Goal: Check status: Check status

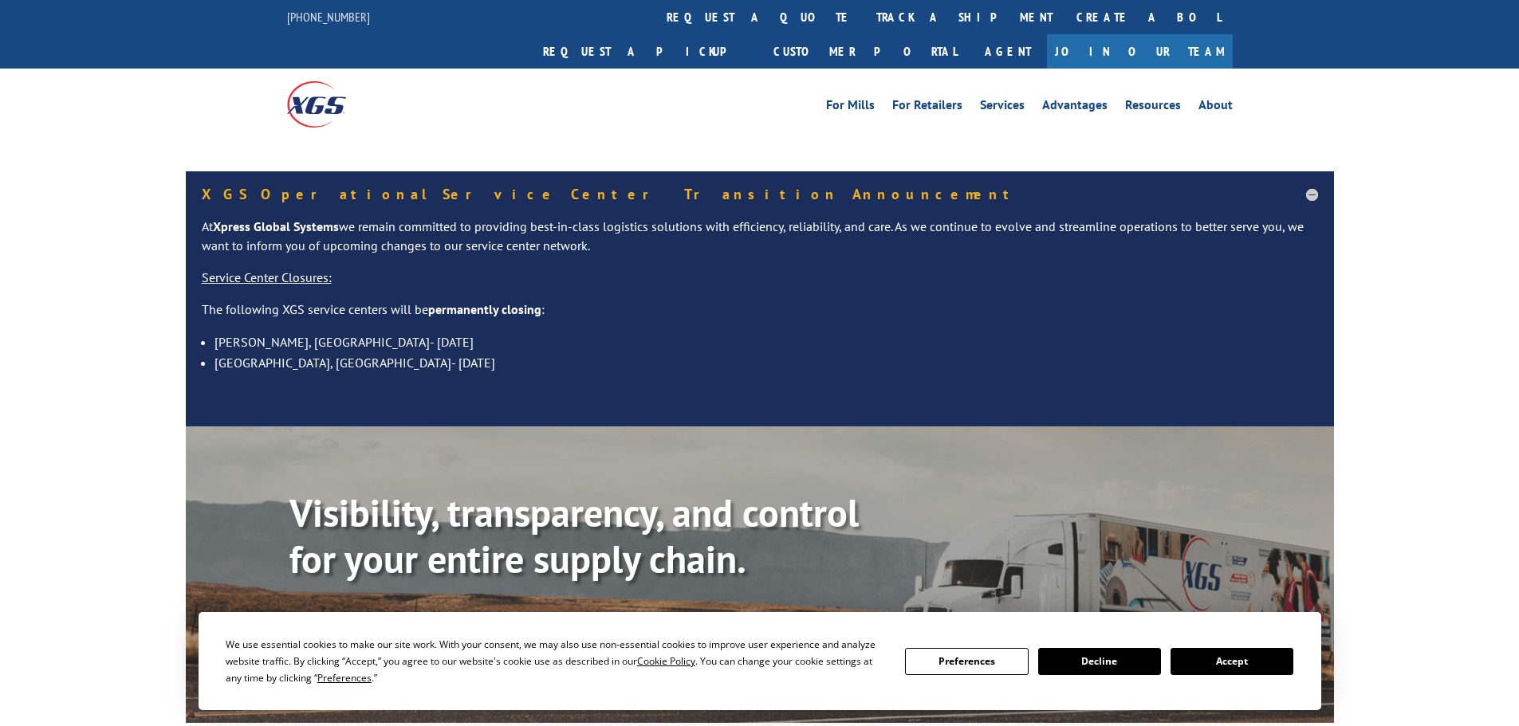
click at [1248, 659] on button "Accept" at bounding box center [1231, 661] width 123 height 27
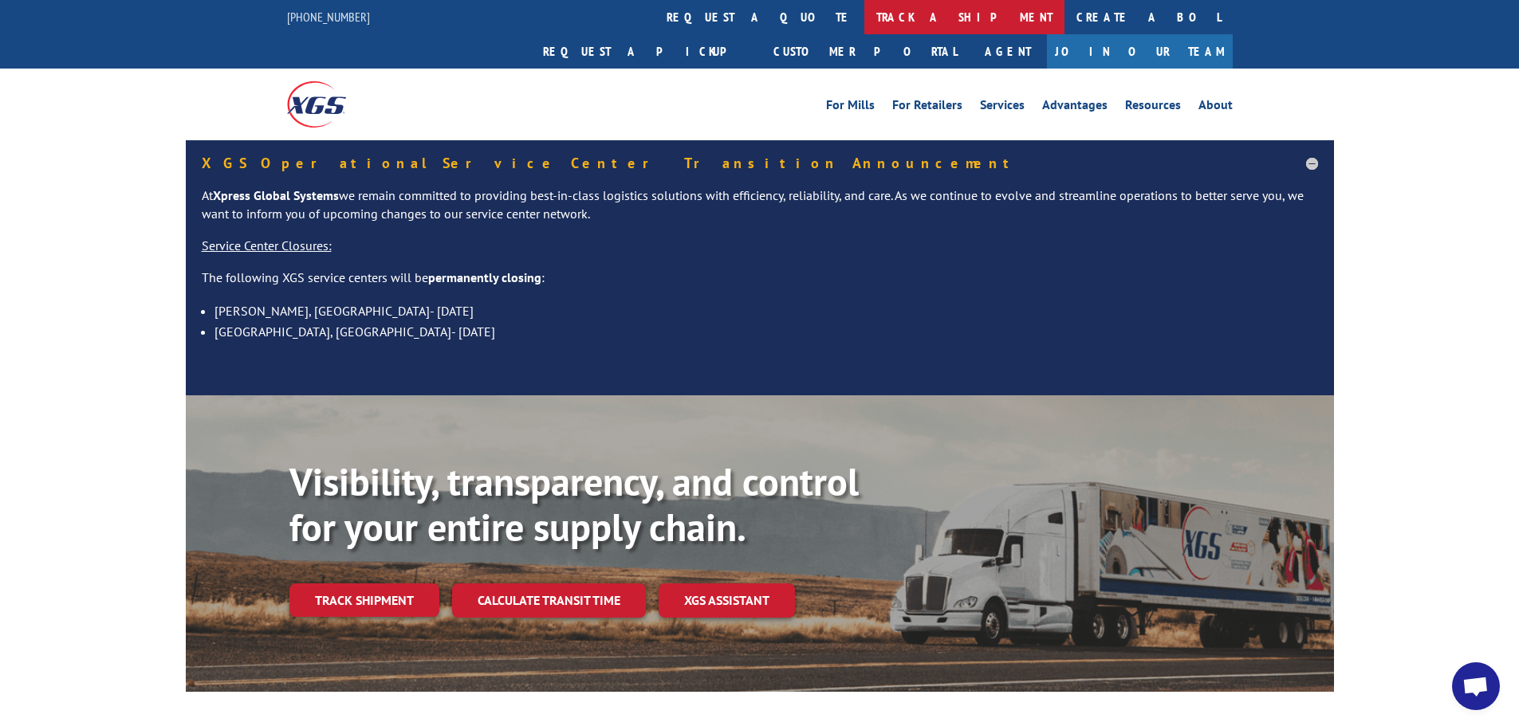
click at [864, 15] on link "track a shipment" at bounding box center [964, 17] width 200 height 34
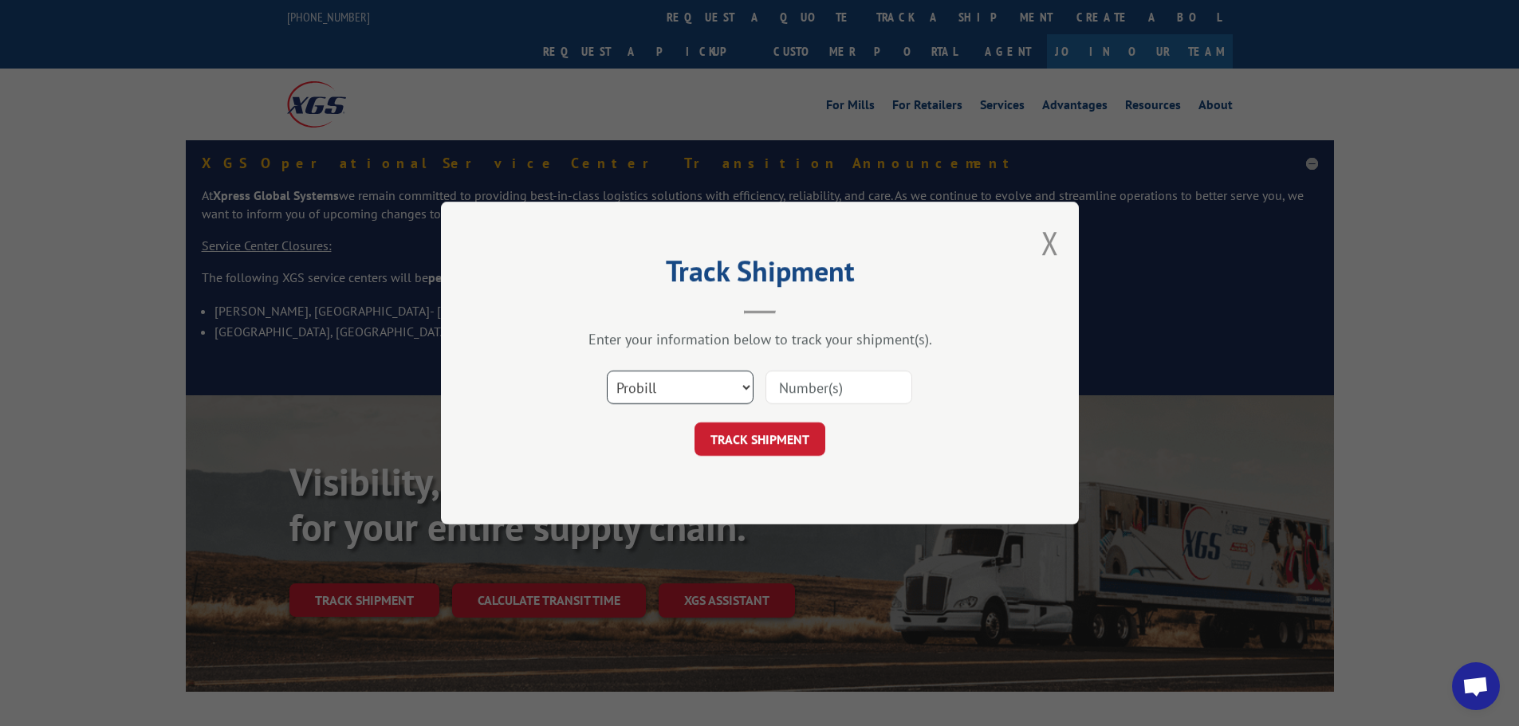
click at [670, 391] on select "Select category... Probill BOL PO" at bounding box center [680, 387] width 147 height 33
select select "bol"
click at [607, 371] on select "Select category... Probill BOL PO" at bounding box center [680, 387] width 147 height 33
click at [784, 390] on input at bounding box center [838, 387] width 147 height 33
paste input "6010024"
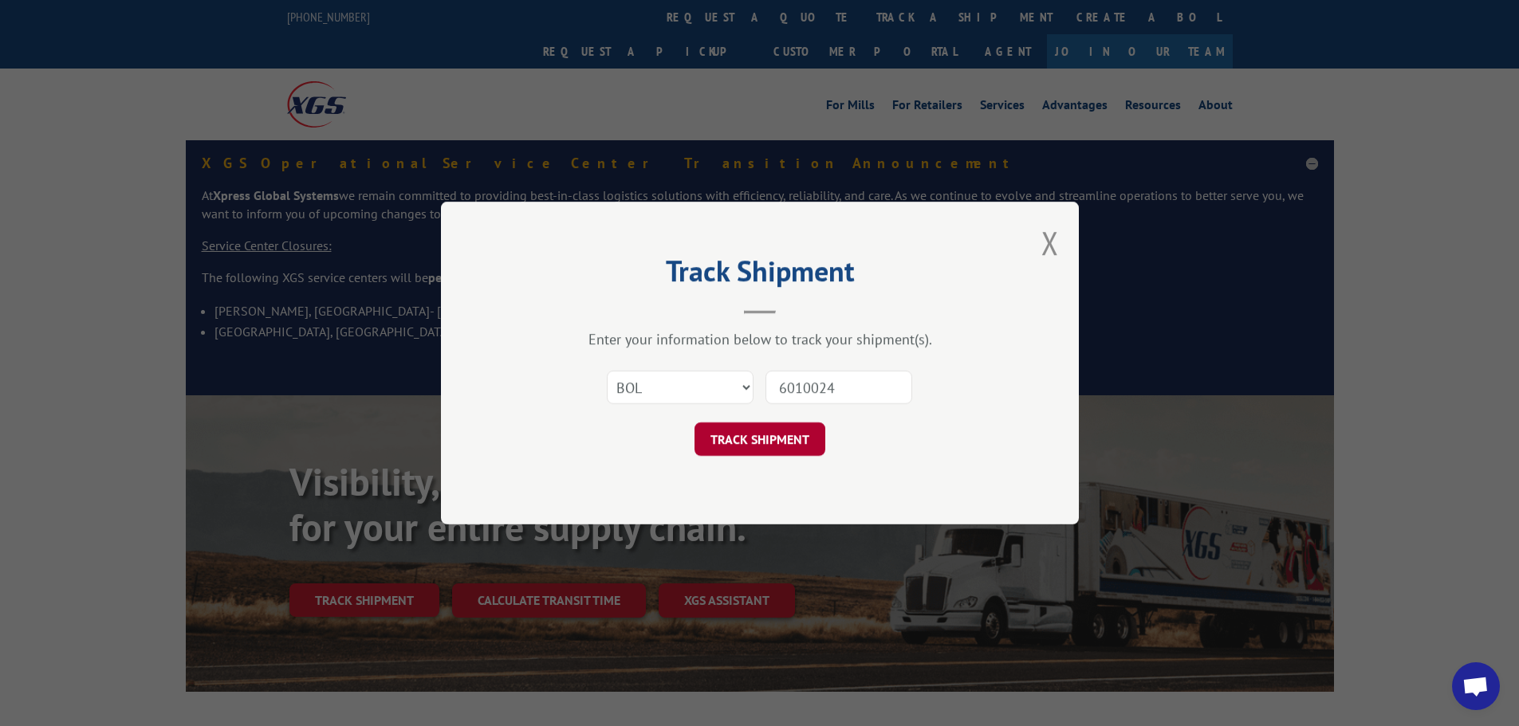
type input "6010024"
click at [749, 443] on button "TRACK SHIPMENT" at bounding box center [759, 438] width 131 height 33
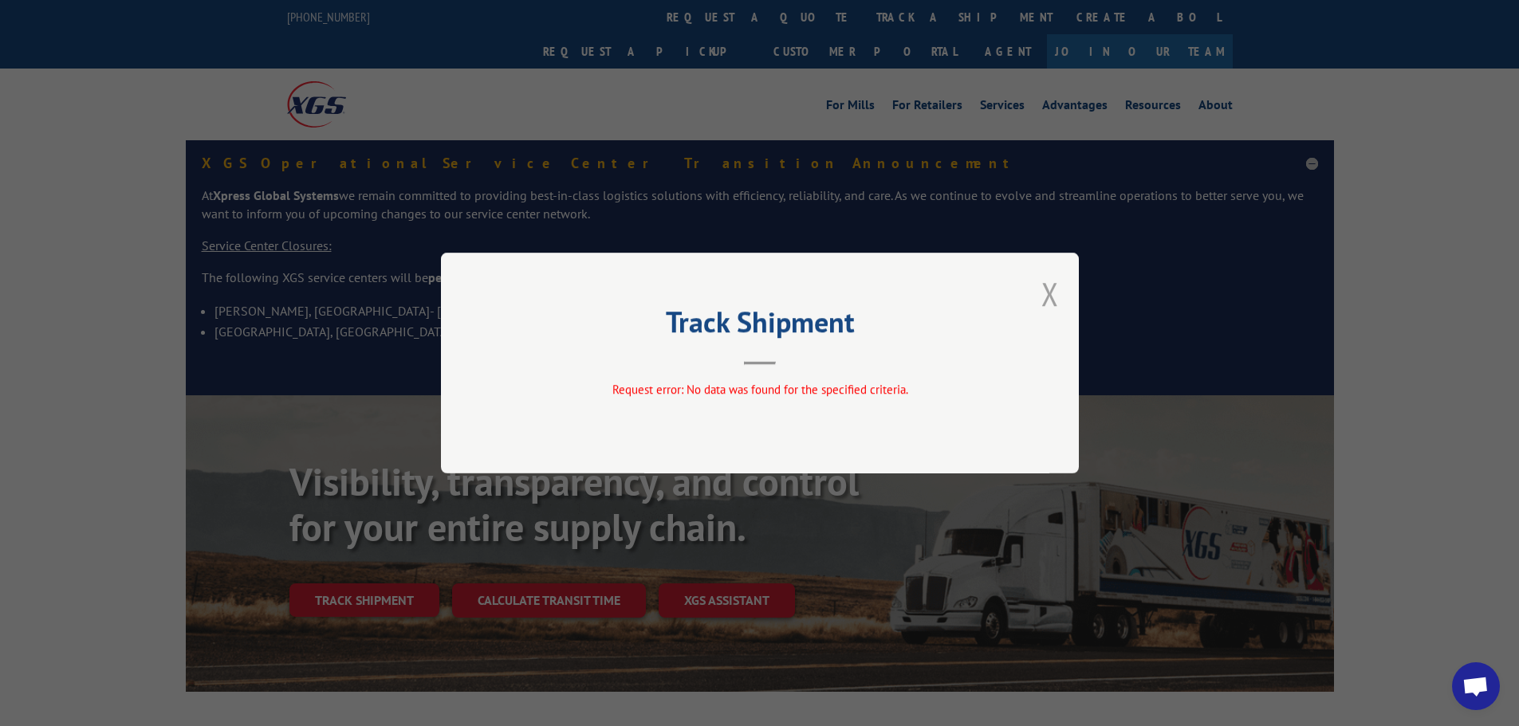
click at [1052, 290] on button "Close modal" at bounding box center [1050, 294] width 18 height 42
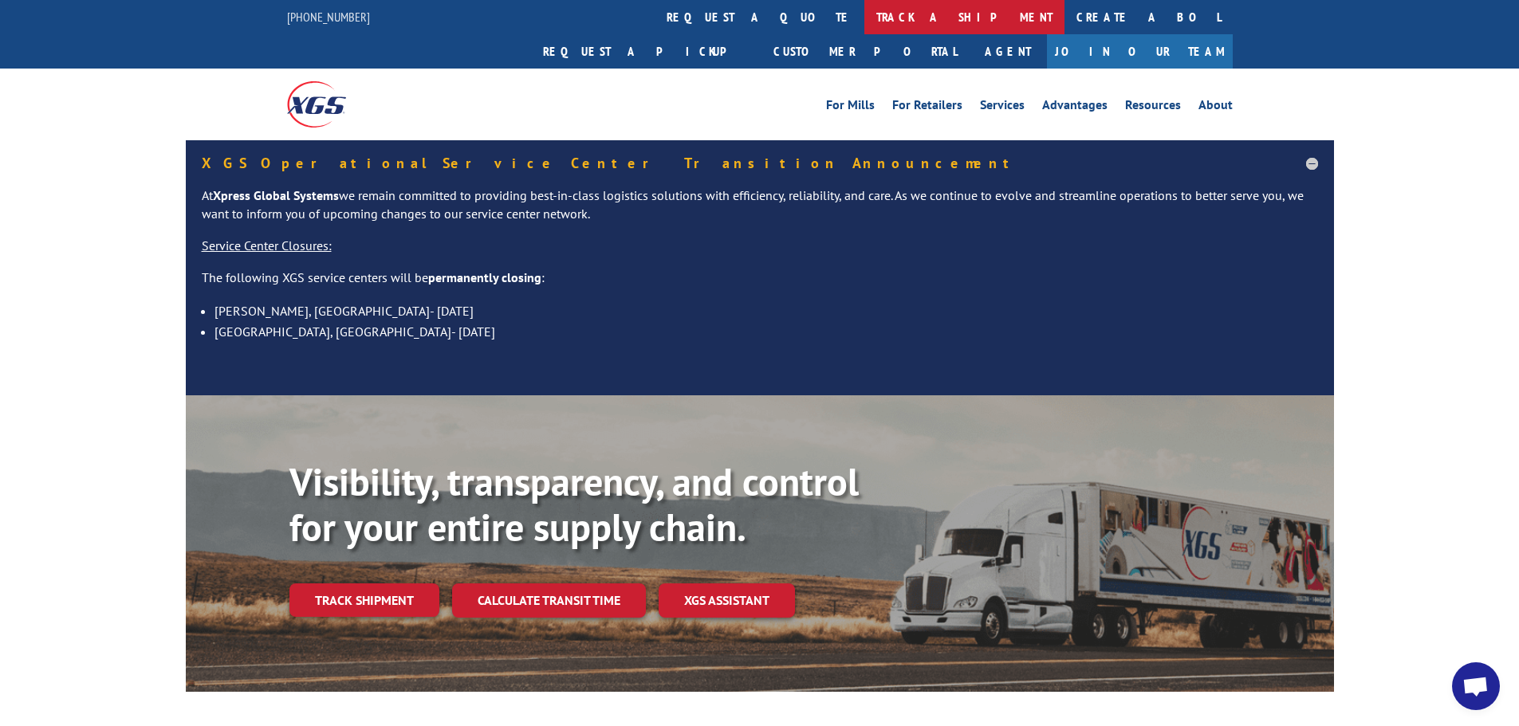
click at [864, 12] on link "track a shipment" at bounding box center [964, 17] width 200 height 34
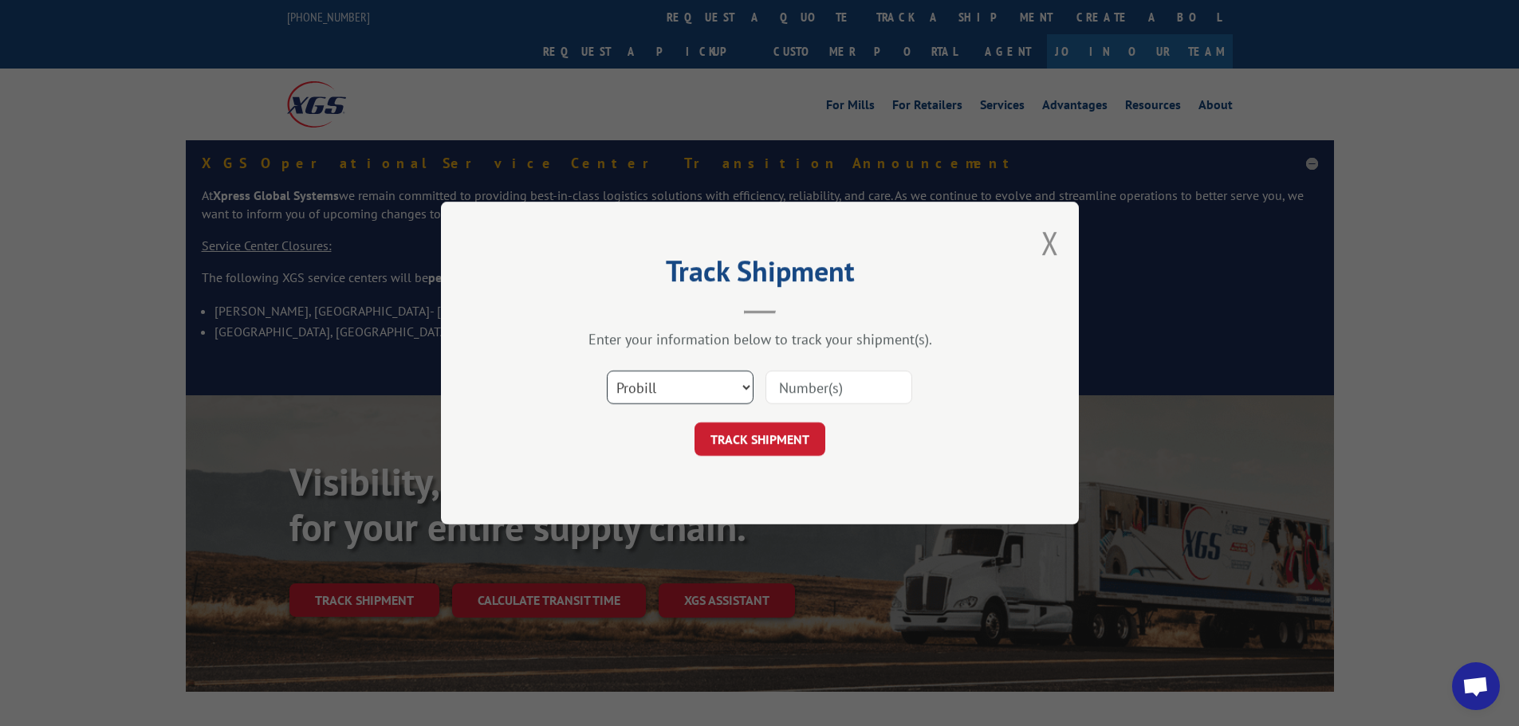
click at [710, 389] on select "Select category... Probill BOL PO" at bounding box center [680, 387] width 147 height 33
select select "bol"
click at [607, 371] on select "Select category... Probill BOL PO" at bounding box center [680, 387] width 147 height 33
click at [769, 384] on input at bounding box center [838, 387] width 147 height 33
paste input "6010024"
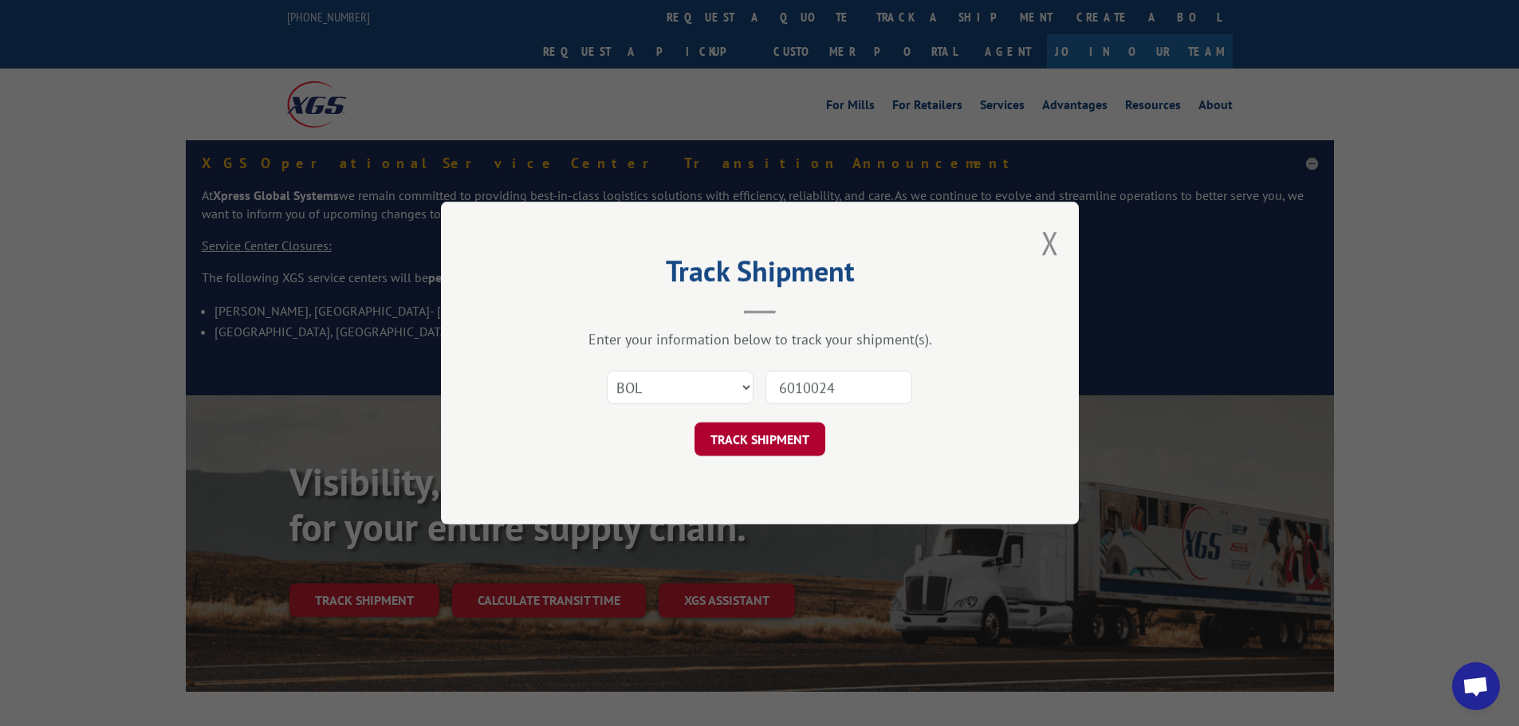
type input "6010024"
click at [766, 435] on button "TRACK SHIPMENT" at bounding box center [759, 438] width 131 height 33
